Goal: Find specific page/section

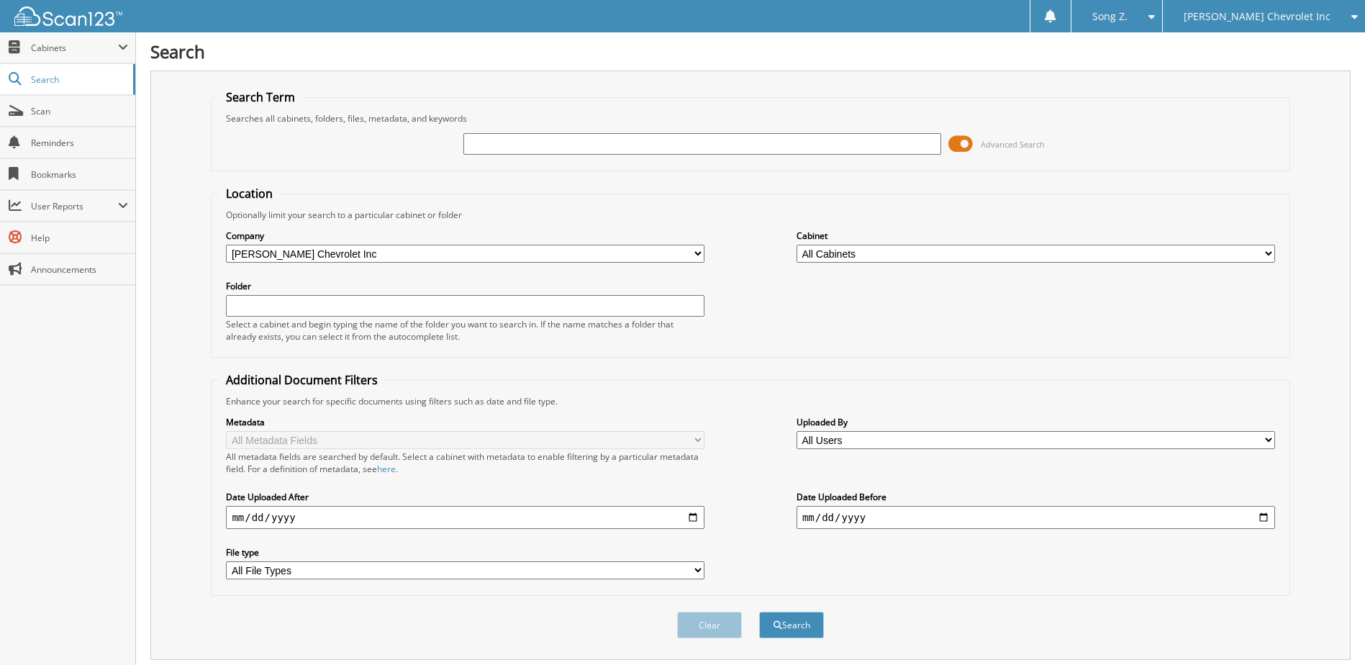
click at [592, 134] on input "text" at bounding box center [702, 144] width 478 height 22
type input "N402346"
click at [788, 621] on button "Search" at bounding box center [791, 624] width 65 height 27
click at [73, 46] on span "Cabinets" at bounding box center [74, 48] width 87 height 12
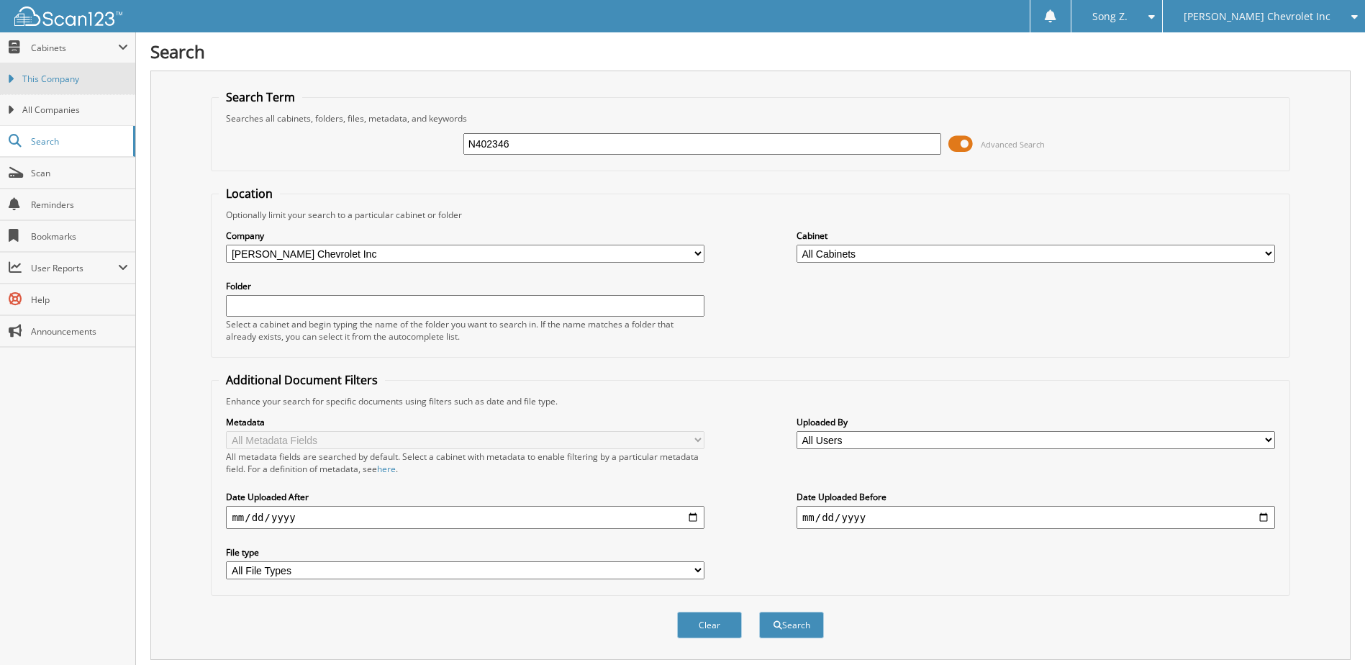
click at [67, 85] on span "This Company" at bounding box center [75, 79] width 106 height 13
